Goal: Information Seeking & Learning: Learn about a topic

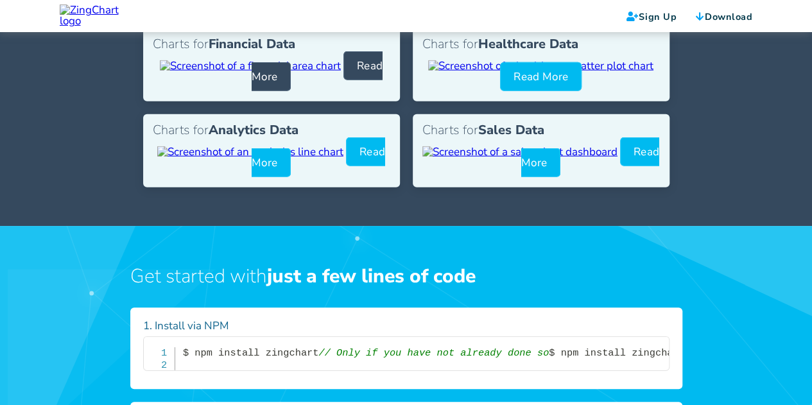
scroll to position [1498, 0]
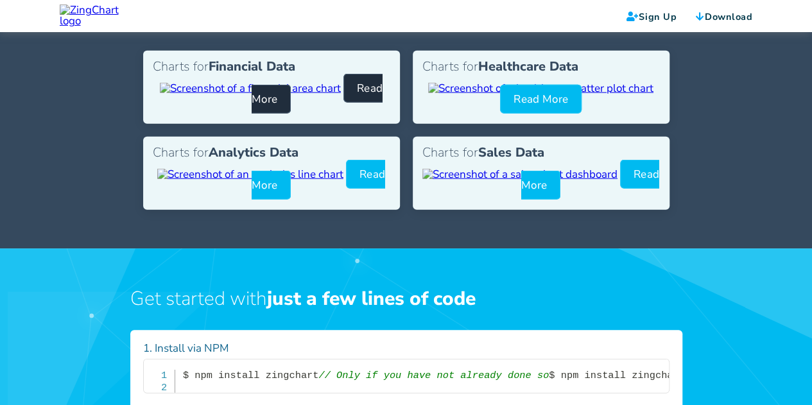
click at [264, 114] on link "Read More" at bounding box center [317, 94] width 131 height 40
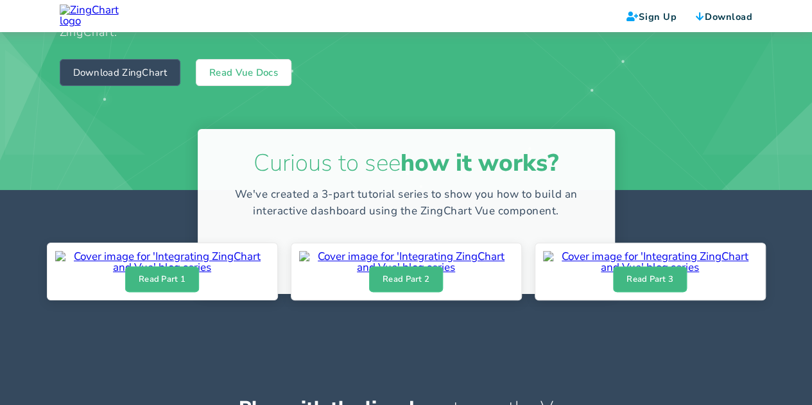
scroll to position [0, 0]
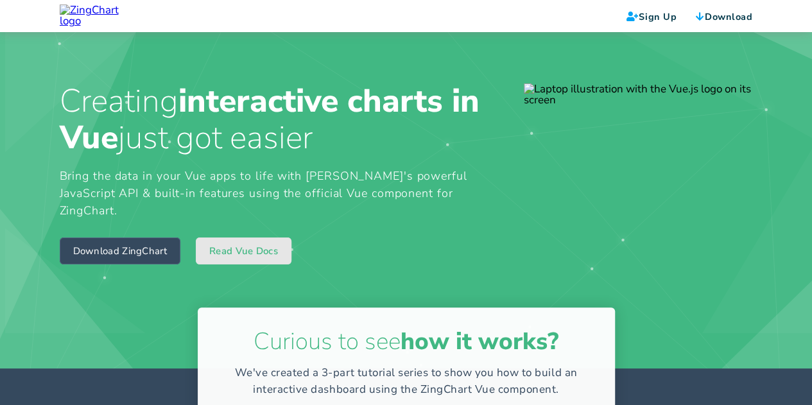
click at [242, 237] on link "Read Vue Docs" at bounding box center [244, 250] width 96 height 27
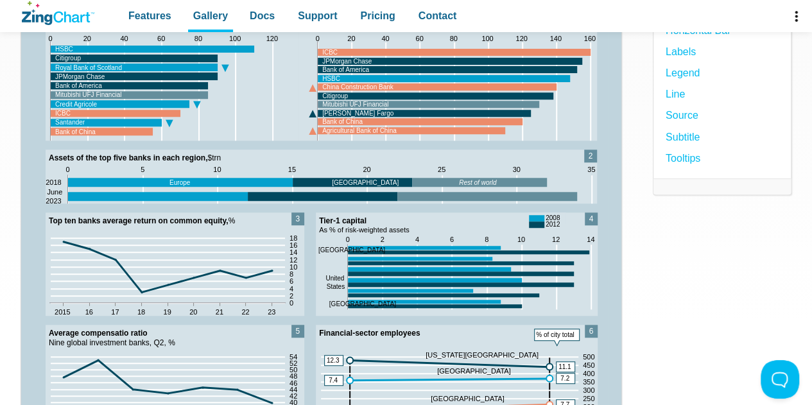
scroll to position [76, 0]
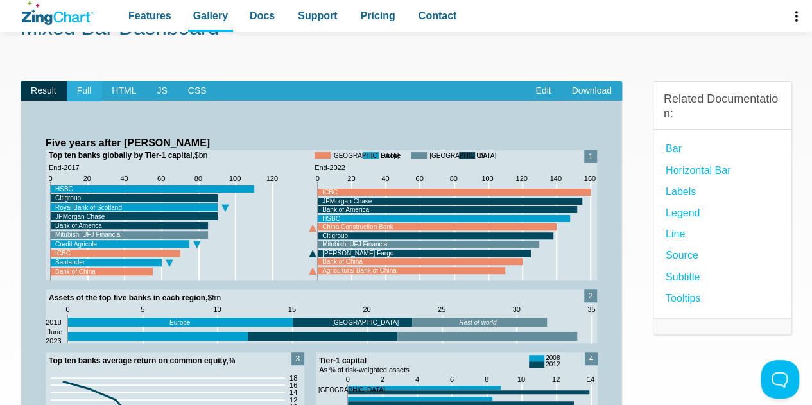
click at [80, 87] on span "Full" at bounding box center [84, 91] width 35 height 21
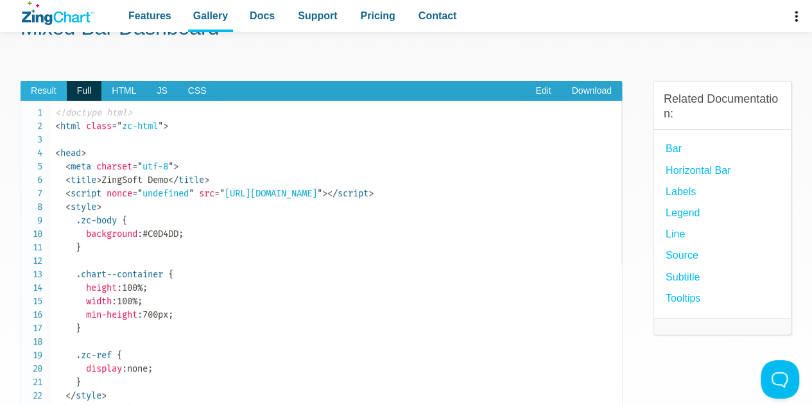
click at [52, 87] on span "Result" at bounding box center [44, 91] width 46 height 21
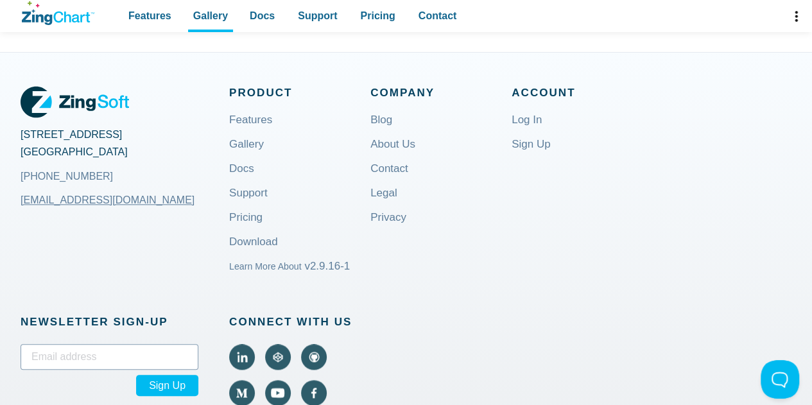
scroll to position [694, 0]
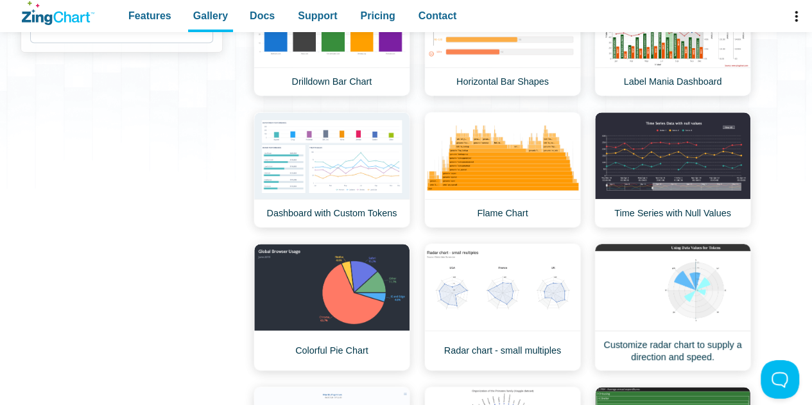
scroll to position [352, 0]
